Goal: Information Seeking & Learning: Learn about a topic

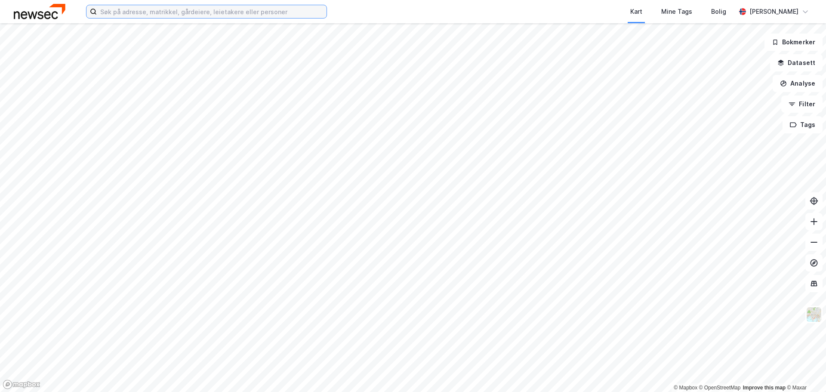
click at [176, 5] on input at bounding box center [212, 11] width 230 height 13
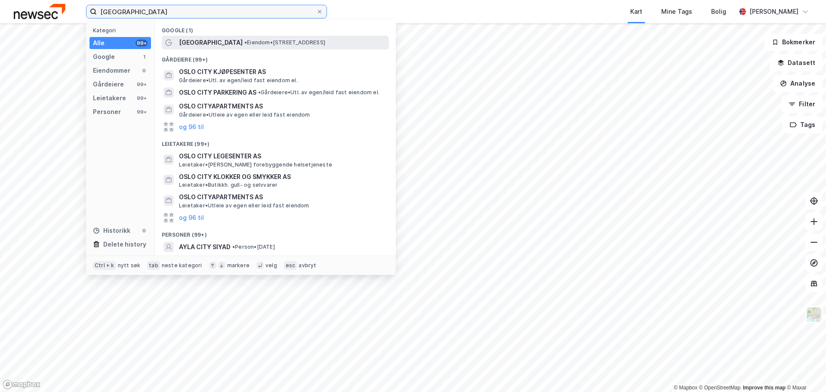
type input "[GEOGRAPHIC_DATA]"
click at [258, 38] on div "[GEOGRAPHIC_DATA] • Eiendom • [STREET_ADDRESS]" at bounding box center [283, 42] width 208 height 10
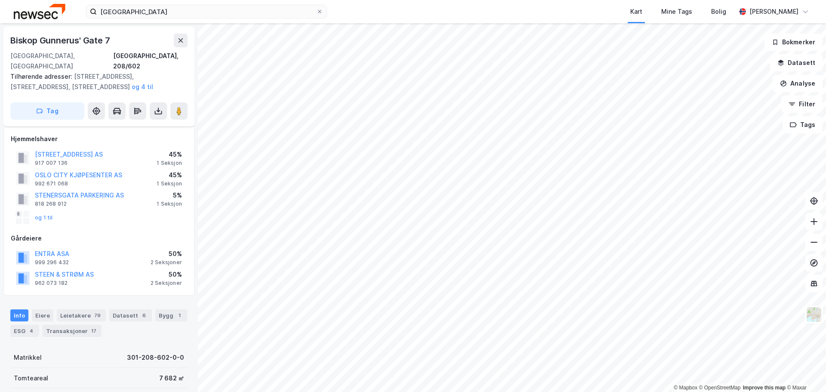
scroll to position [43, 0]
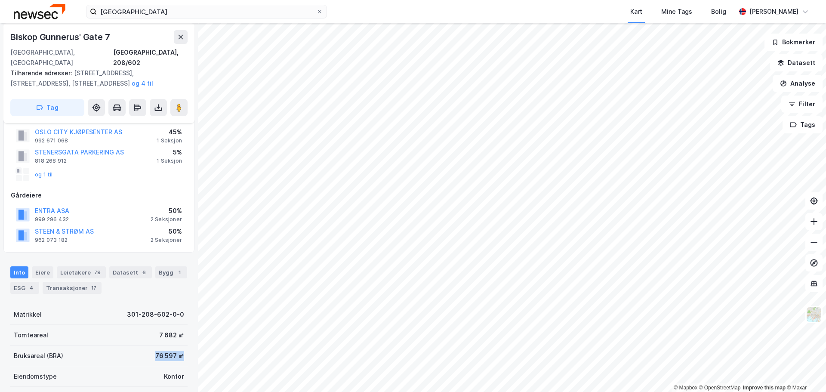
drag, startPoint x: 150, startPoint y: 347, endPoint x: 185, endPoint y: 350, distance: 35.4
click at [185, 350] on div "Biskop [GEOGRAPHIC_DATA] [STREET_ADDRESS][GEOGRAPHIC_DATA] Tilhørende adresser:…" at bounding box center [99, 207] width 198 height 369
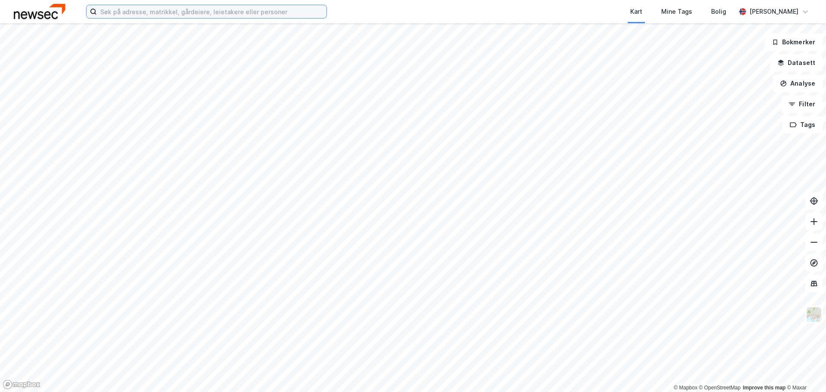
click at [184, 12] on input at bounding box center [212, 11] width 230 height 13
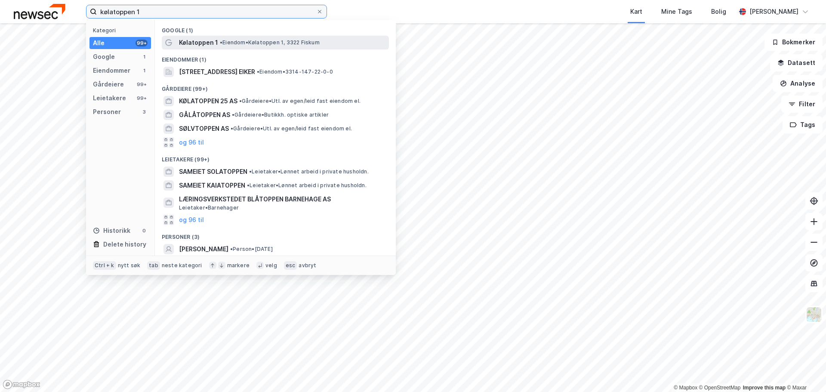
type input "kølatoppen 1"
click at [208, 40] on span "Kølatoppen 1" at bounding box center [198, 42] width 39 height 10
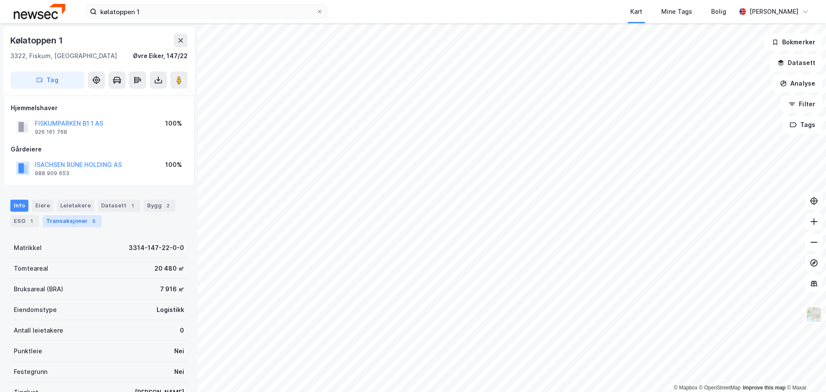
click at [80, 217] on div "Transaksjoner 5" at bounding box center [72, 221] width 59 height 12
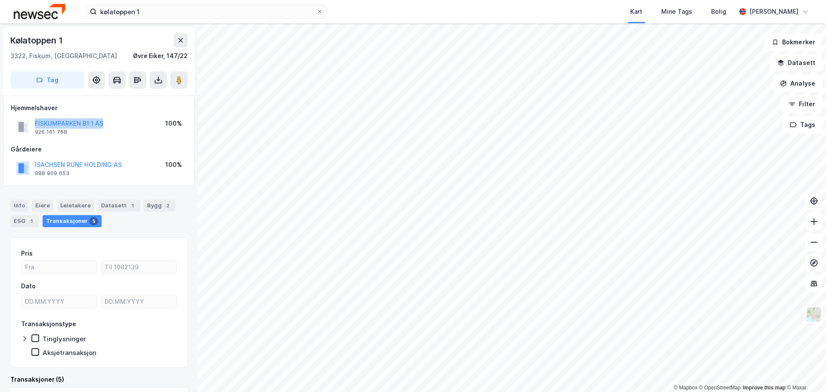
drag, startPoint x: 117, startPoint y: 123, endPoint x: 34, endPoint y: 124, distance: 82.2
click at [34, 124] on div "FISKUMPARKEN B1 1 AS 926 161 768 100%" at bounding box center [99, 127] width 176 height 21
